Goal: Task Accomplishment & Management: Use online tool/utility

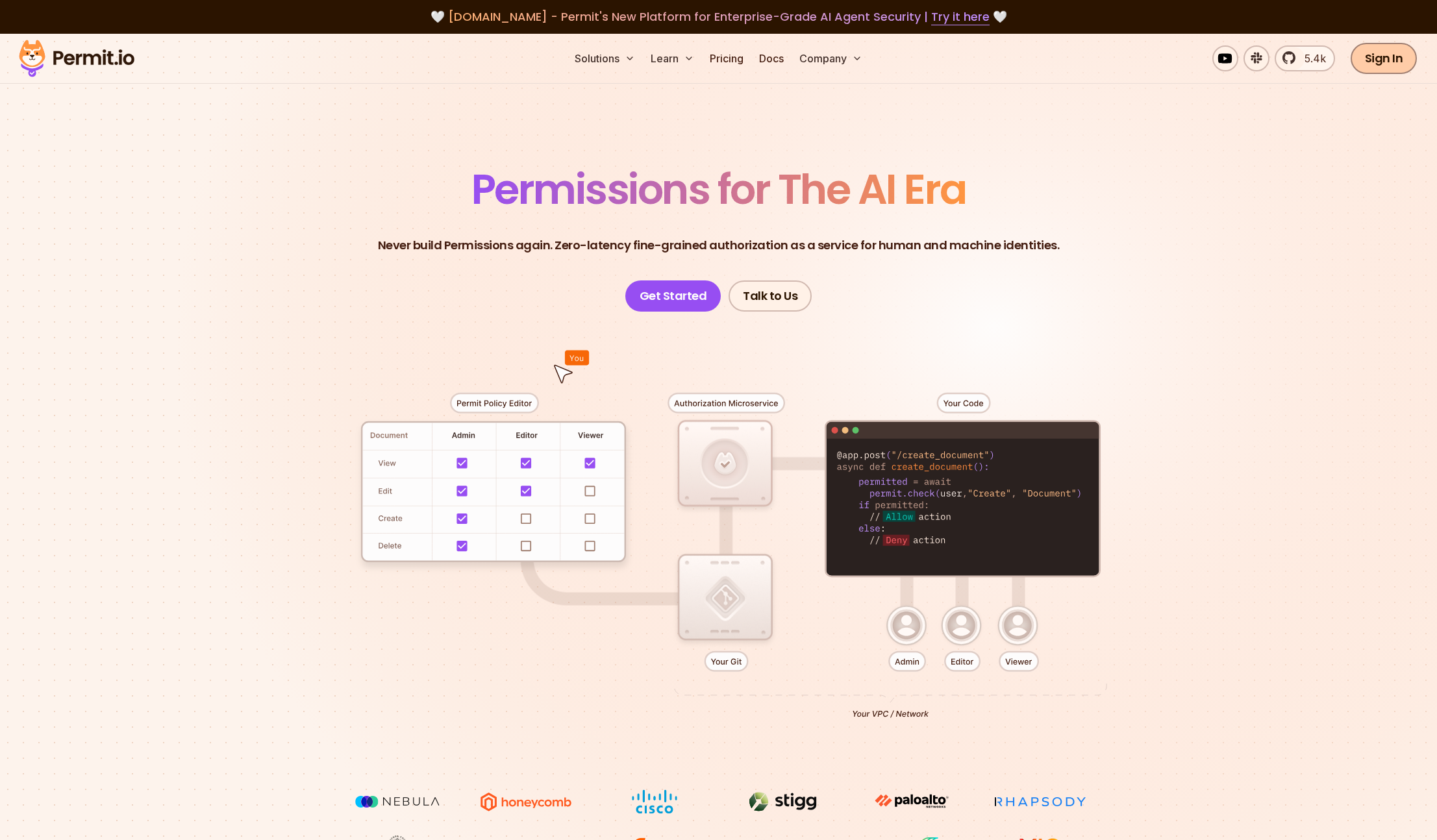
click at [1378, 62] on link "Sign In" at bounding box center [1383, 59] width 67 height 31
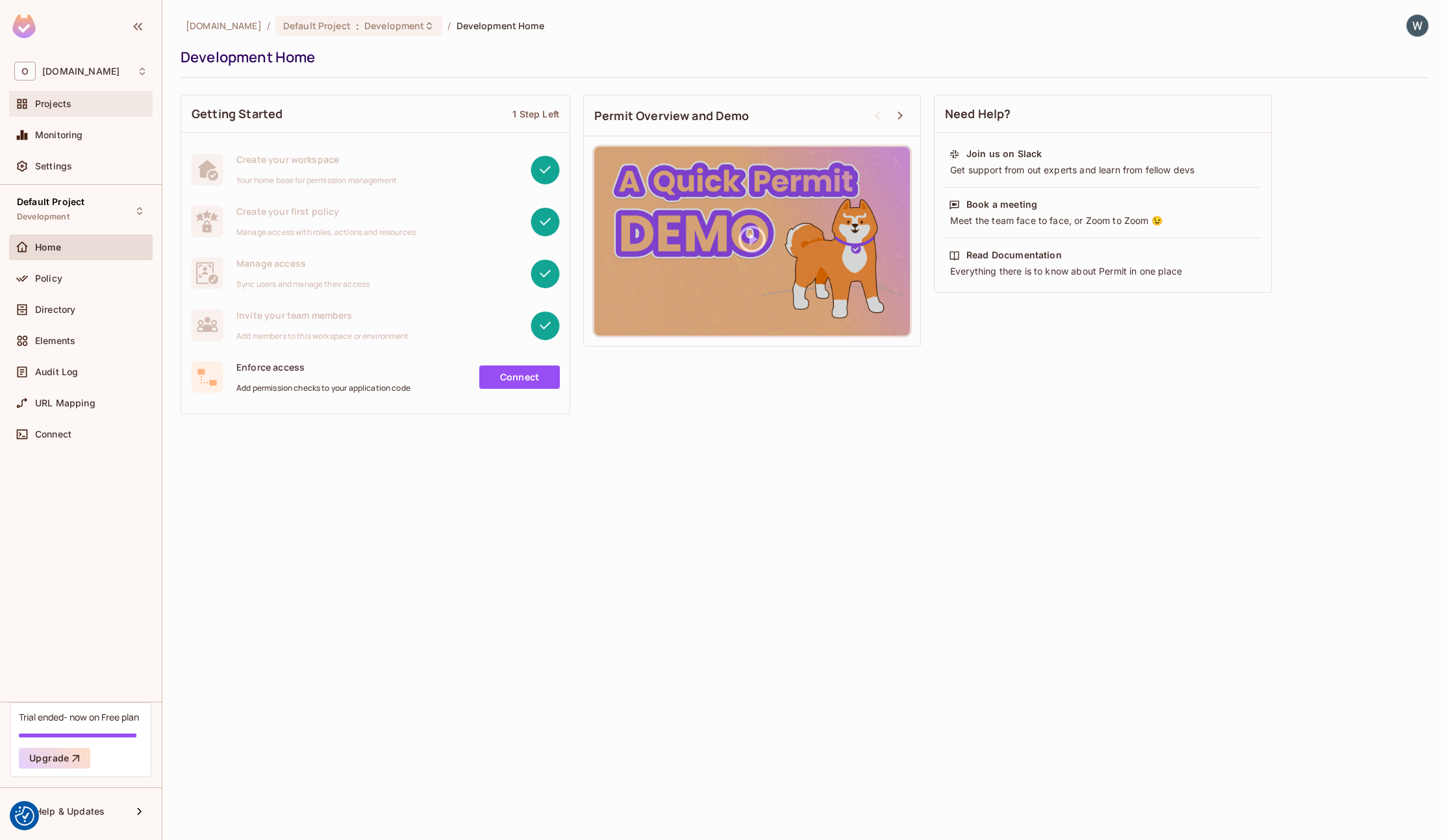
click at [78, 112] on div "Projects" at bounding box center [80, 104] width 144 height 26
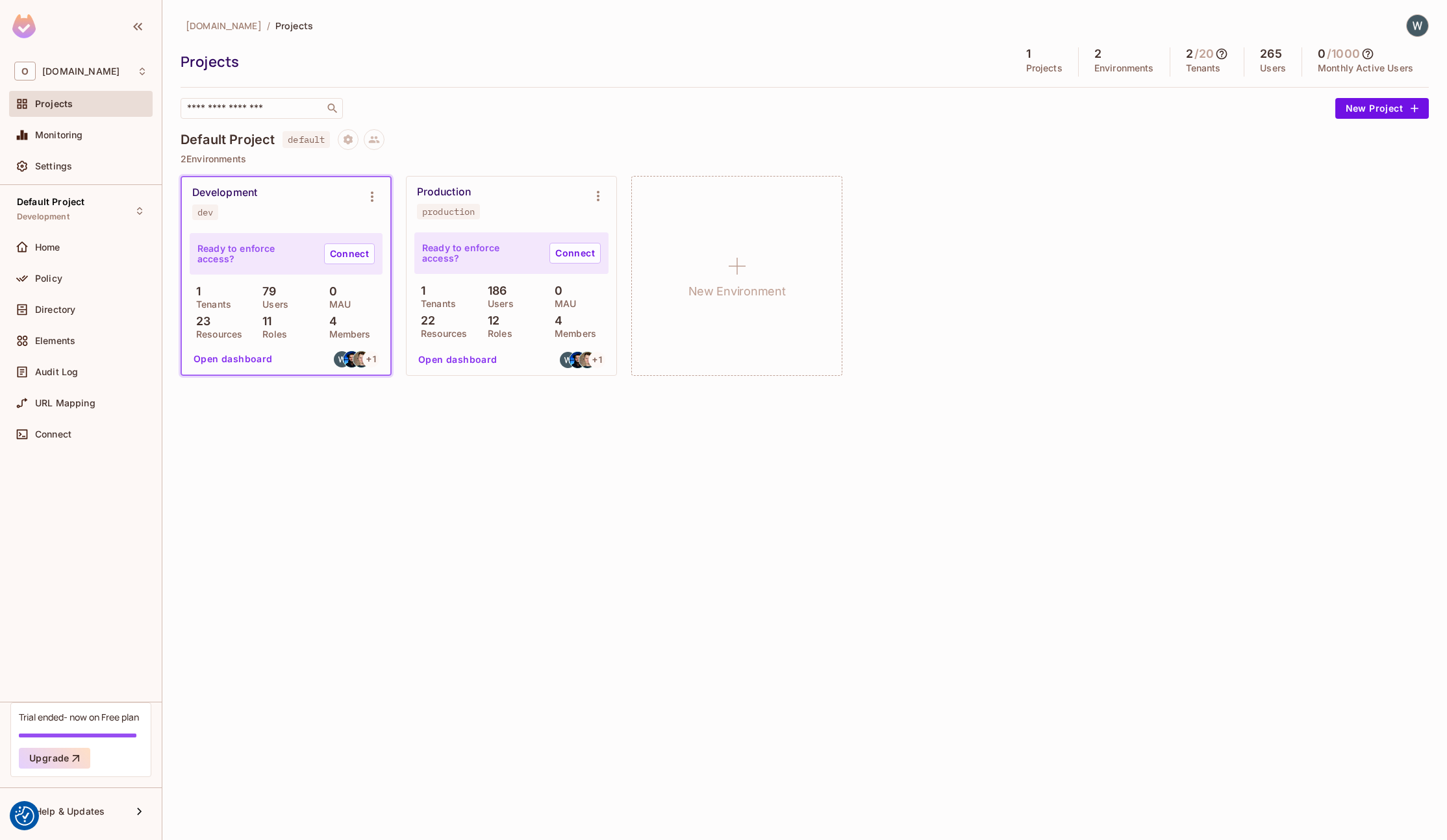
click at [241, 191] on div "Development" at bounding box center [224, 193] width 65 height 13
click at [367, 189] on icon "Environment settings" at bounding box center [372, 196] width 16 height 15
click at [249, 365] on div at bounding box center [723, 420] width 1447 height 840
click at [249, 362] on button "Open dashboard" at bounding box center [233, 359] width 90 height 21
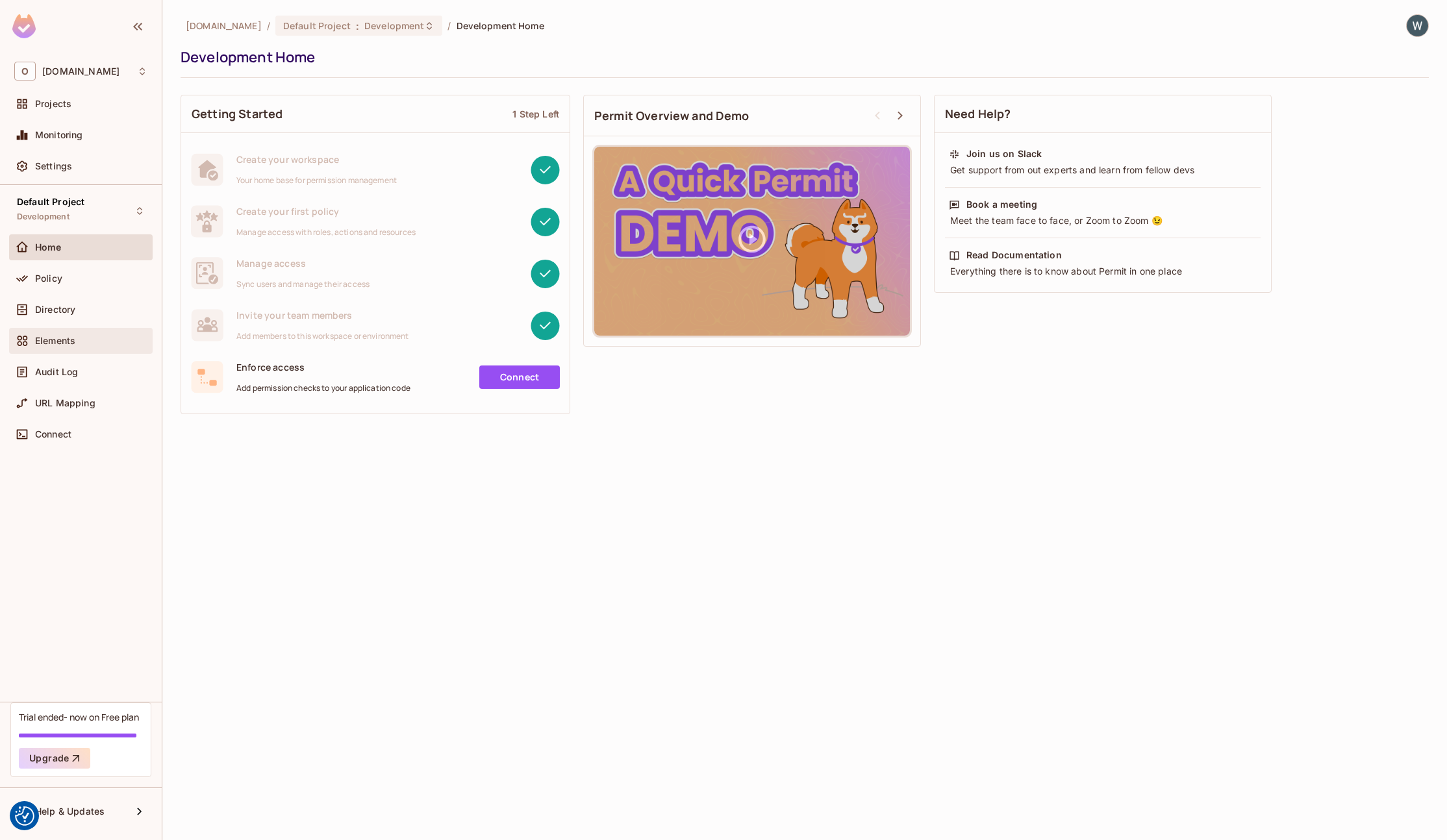
click at [103, 329] on div "Elements" at bounding box center [80, 341] width 144 height 26
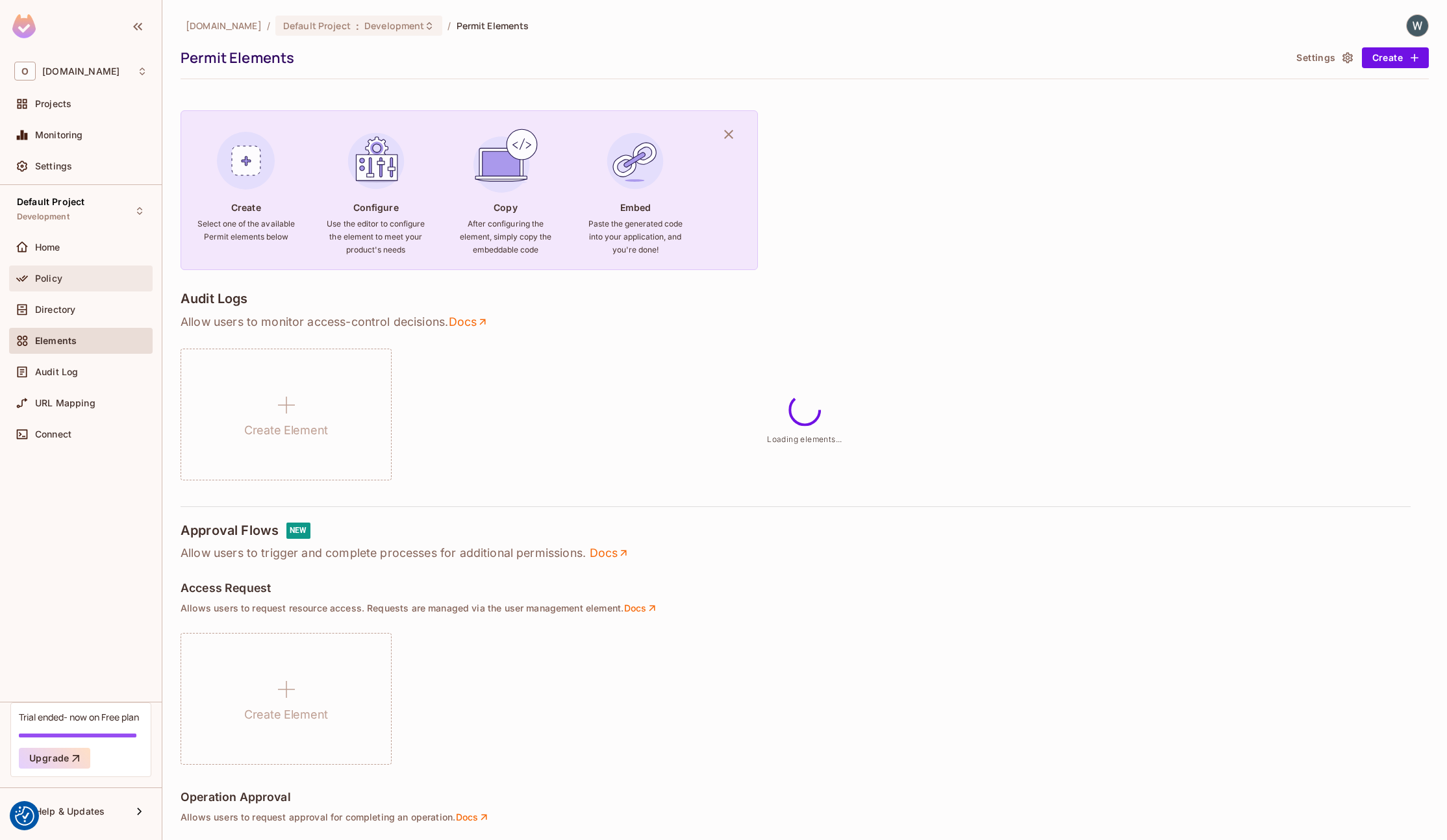
click at [108, 274] on div "Policy" at bounding box center [91, 278] width 113 height 10
